Goal: Navigation & Orientation: Find specific page/section

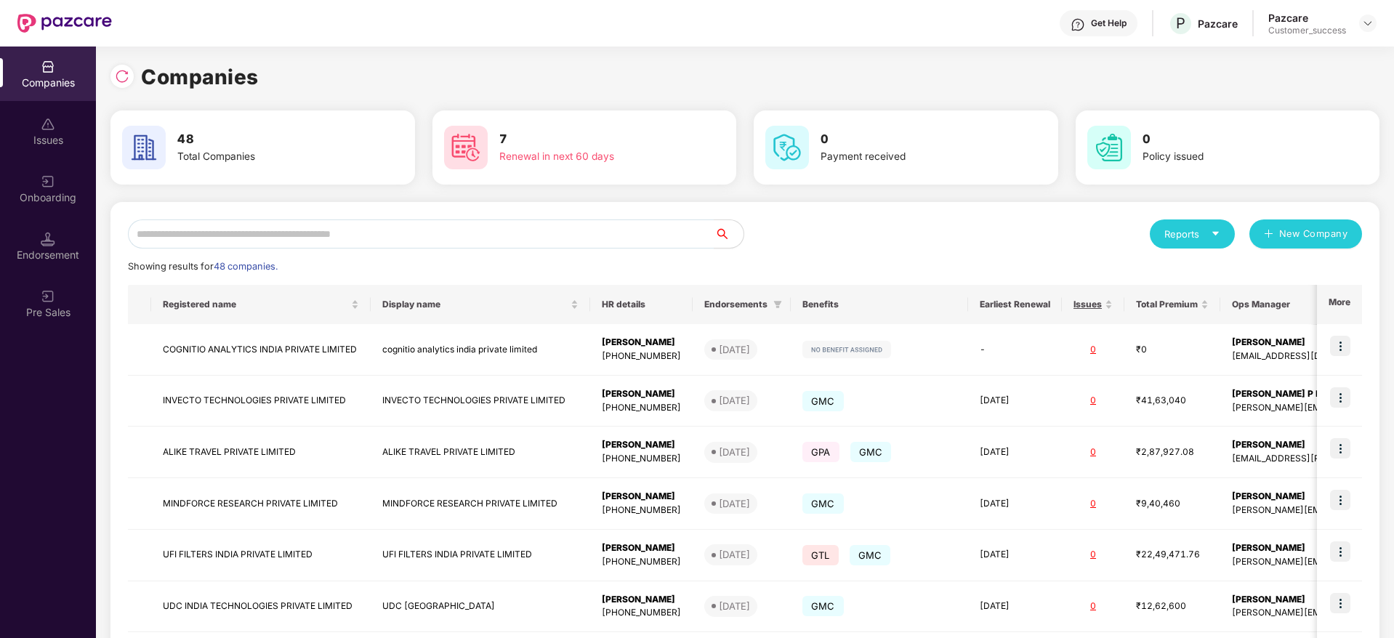
click at [1357, 27] on div "Pazcare Customer_success" at bounding box center [1322, 23] width 108 height 25
click at [1364, 25] on img at bounding box center [1368, 23] width 12 height 12
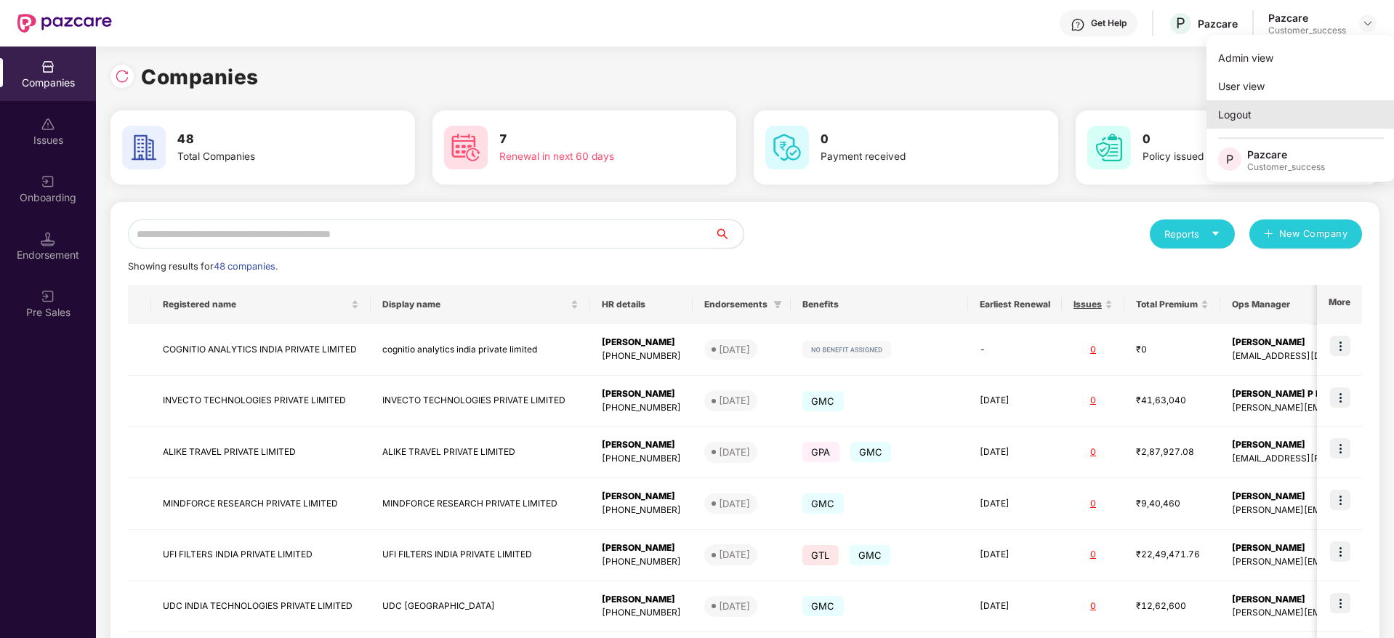
click at [1252, 106] on div "Logout" at bounding box center [1301, 114] width 189 height 28
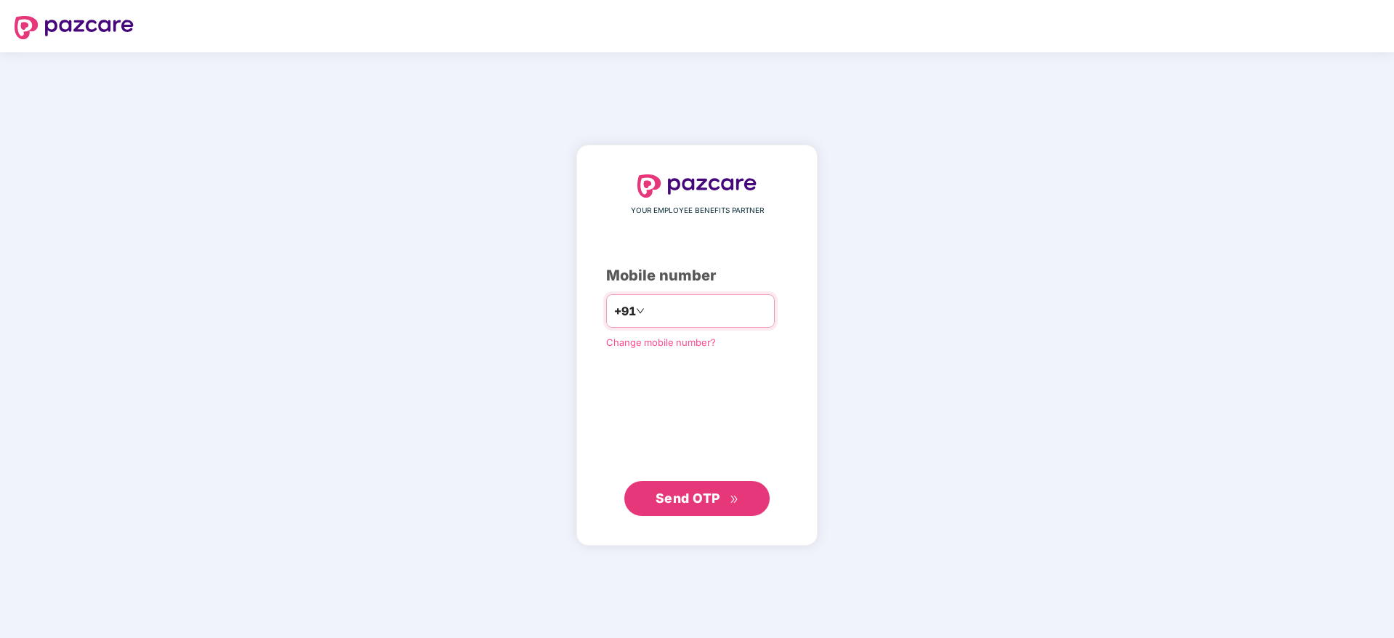
click at [672, 315] on input "number" at bounding box center [707, 310] width 119 height 23
click at [659, 311] on input "number" at bounding box center [707, 310] width 119 height 23
type input "**********"
click at [688, 504] on span "Send OTP" at bounding box center [688, 497] width 65 height 15
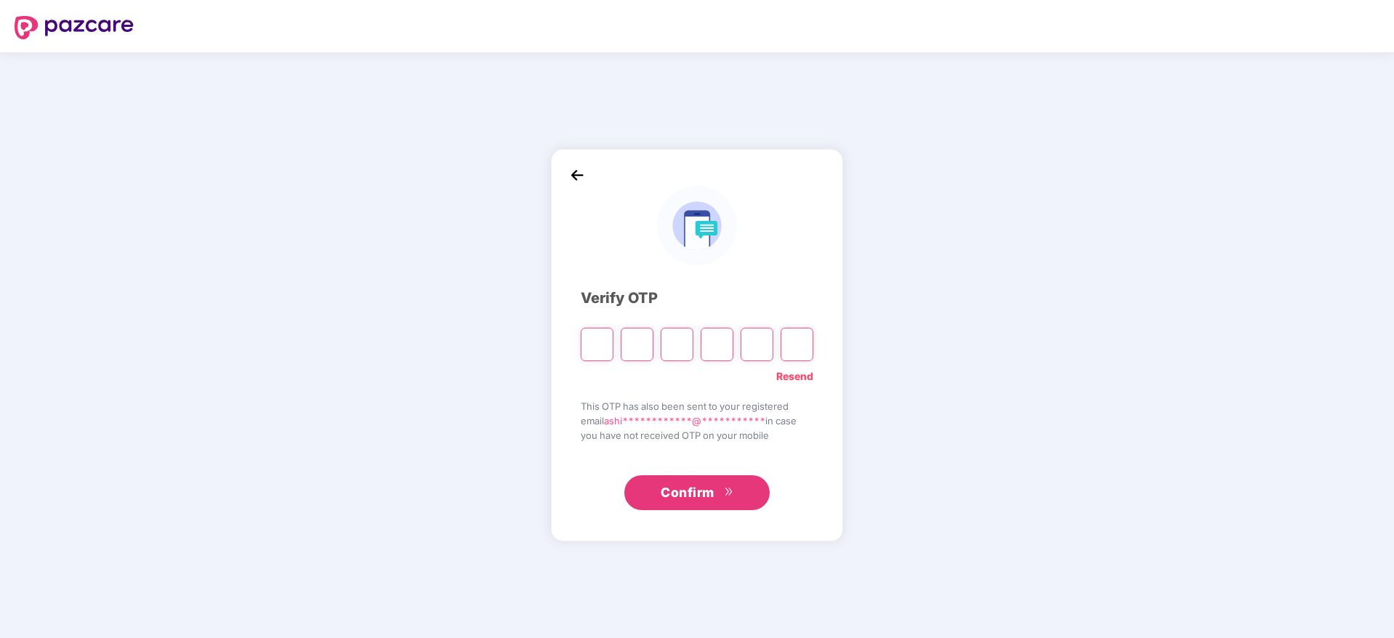
type input "*"
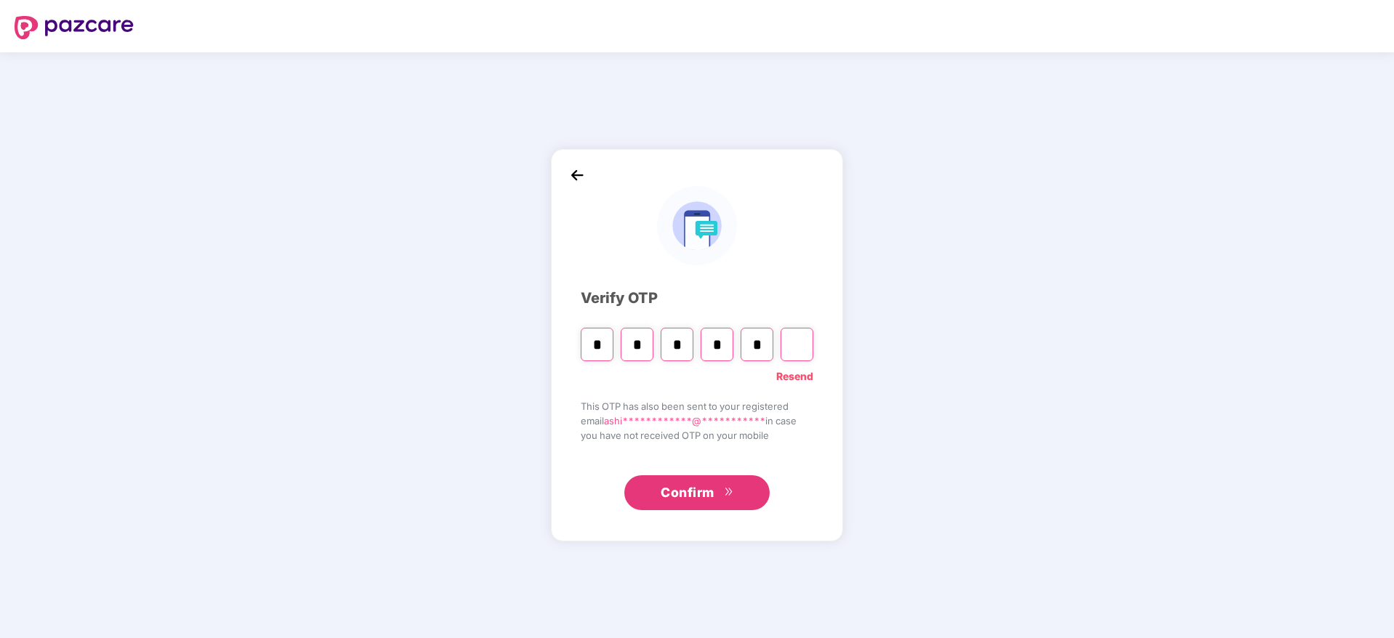
type input "*"
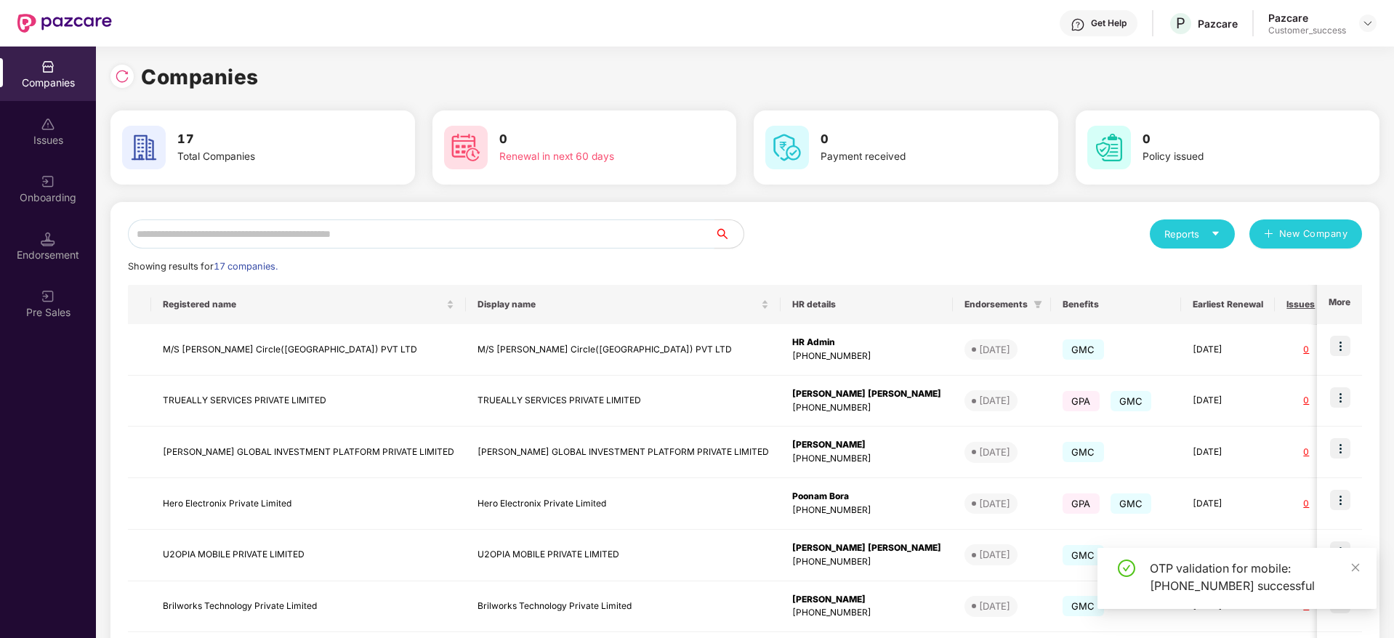
click at [470, 235] on input "text" at bounding box center [421, 234] width 587 height 29
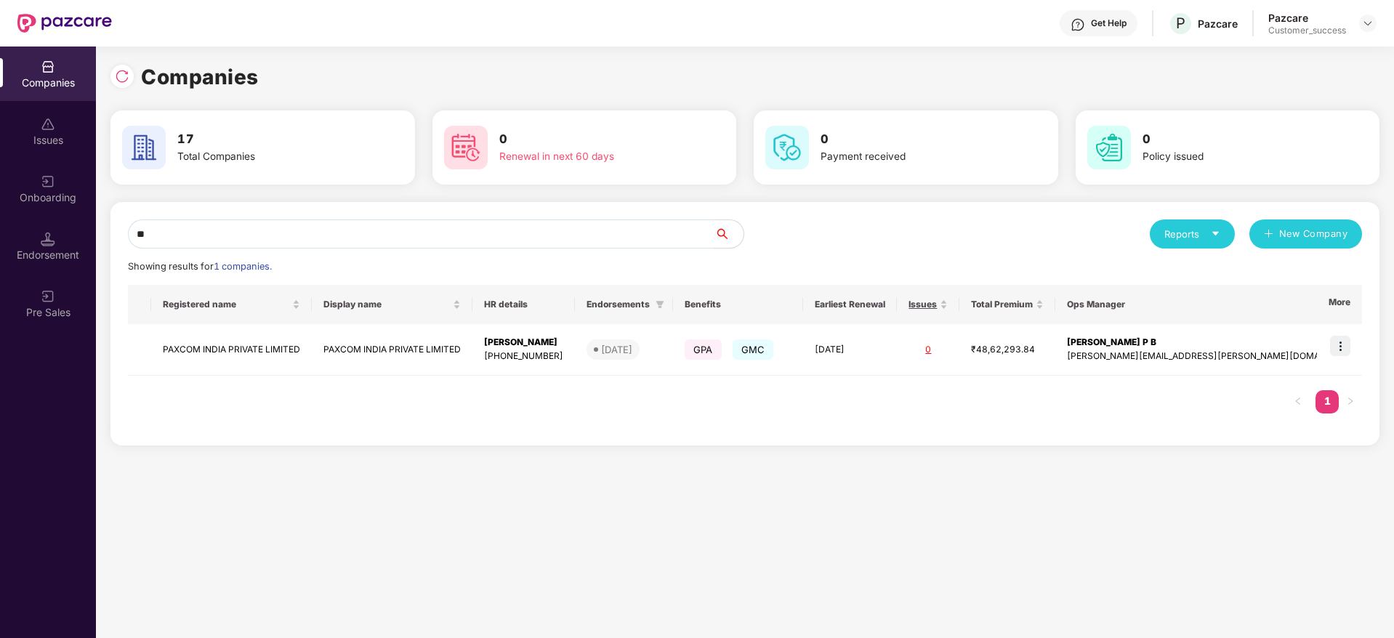
type input "*"
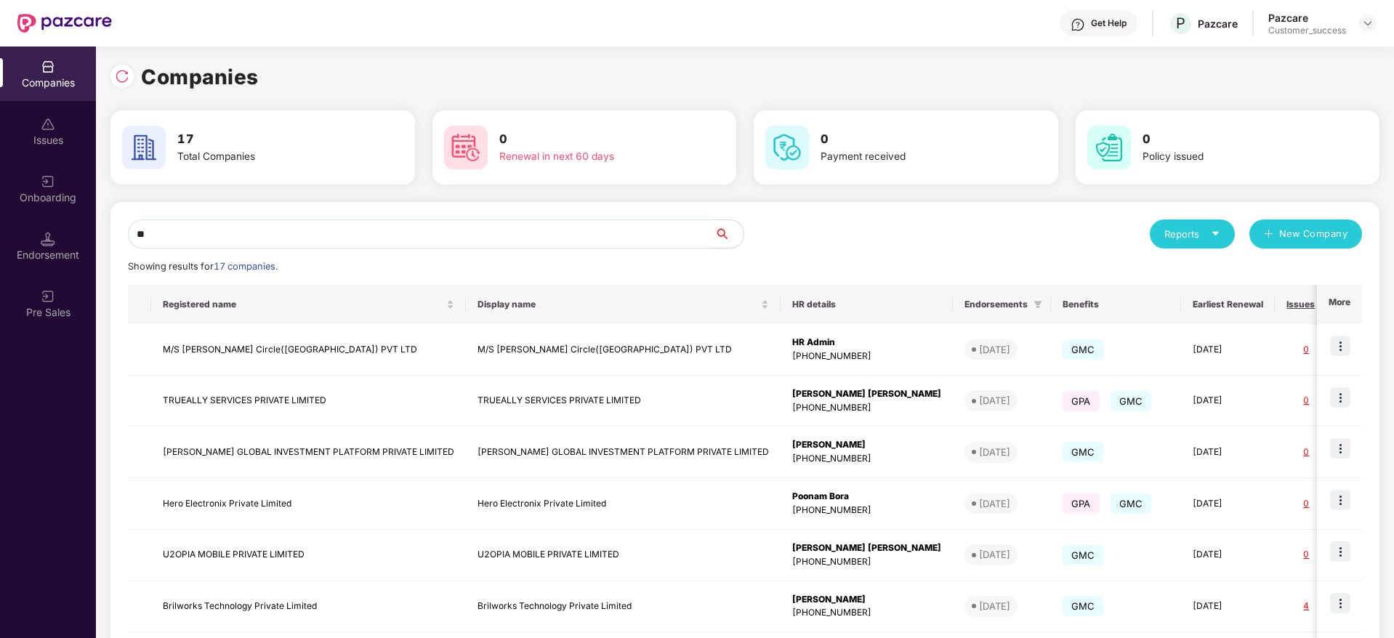
type input "***"
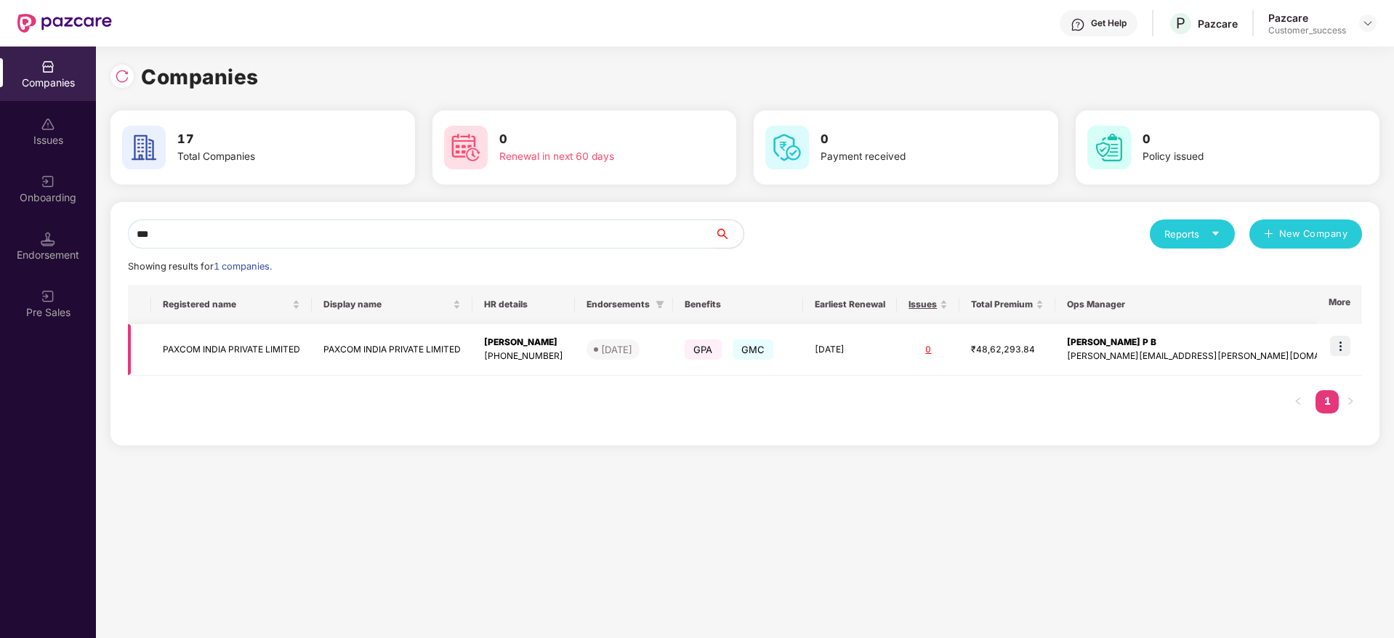
click at [1343, 346] on img at bounding box center [1340, 346] width 20 height 20
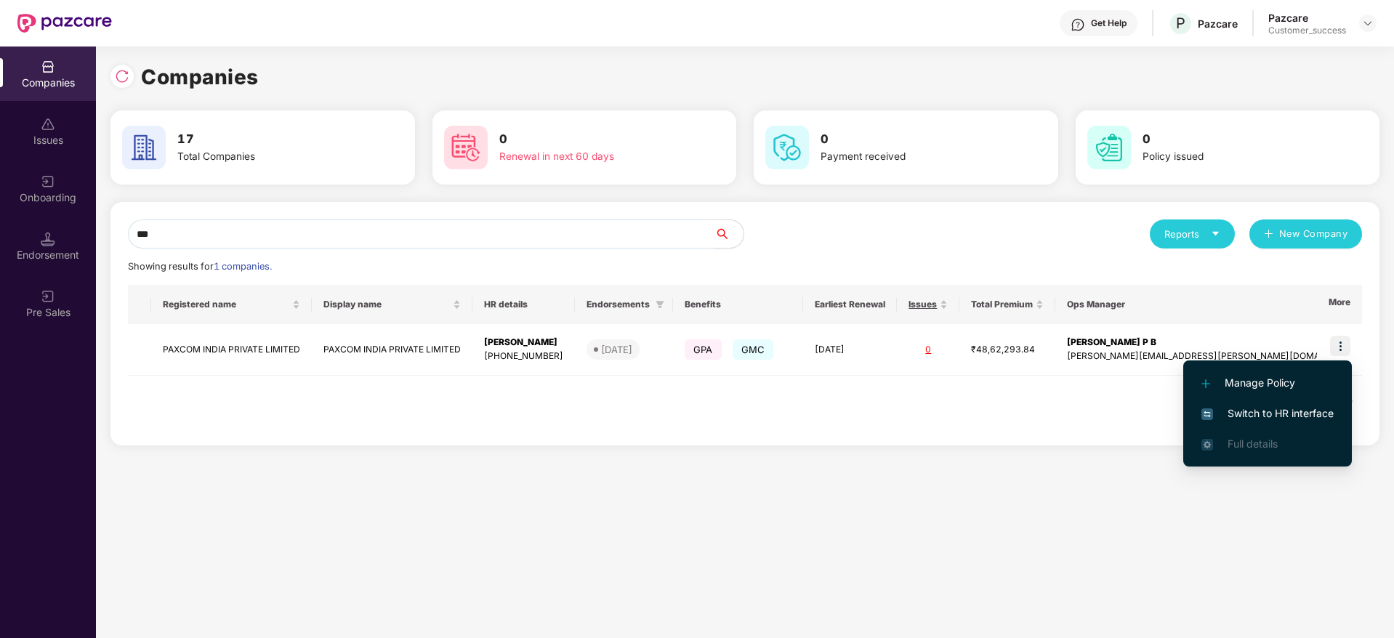
click at [1271, 406] on span "Switch to HR interface" at bounding box center [1267, 414] width 132 height 16
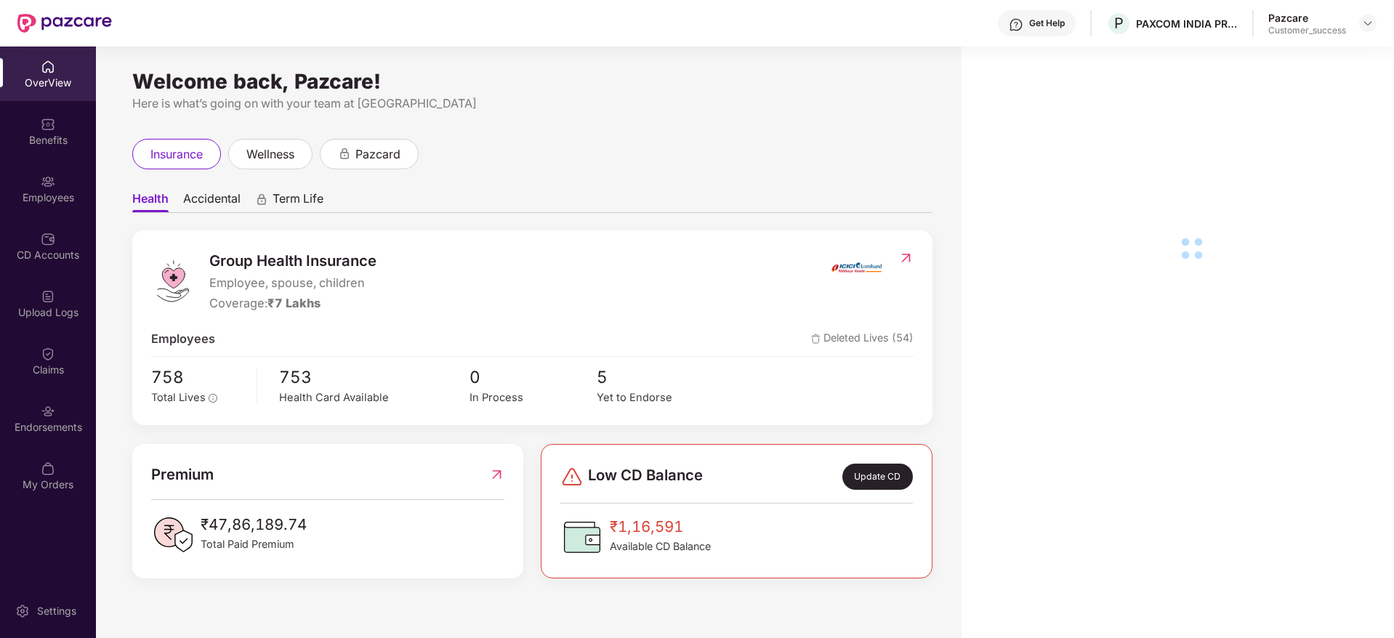
click at [51, 196] on div "Employees" at bounding box center [48, 197] width 96 height 15
